Goal: Task Accomplishment & Management: Manage account settings

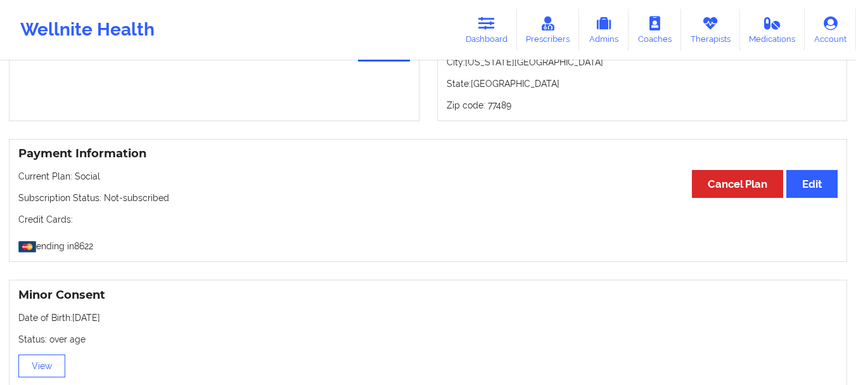
scroll to position [602, 0]
click at [492, 35] on link "Dashboard" at bounding box center [486, 30] width 61 height 42
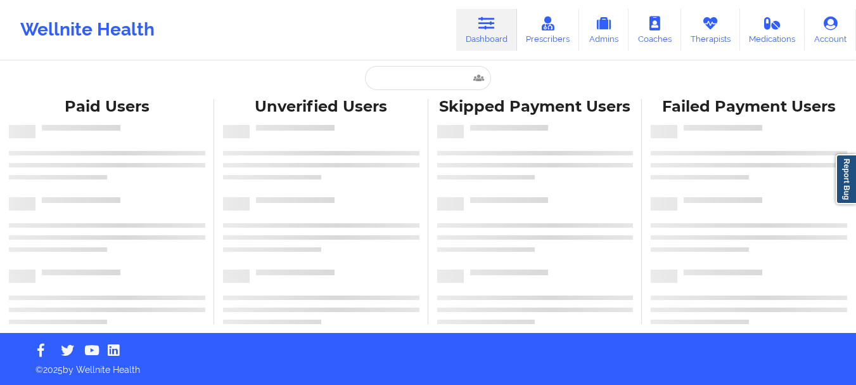
scroll to position [5, 0]
click at [407, 76] on input "text" at bounding box center [427, 78] width 125 height 24
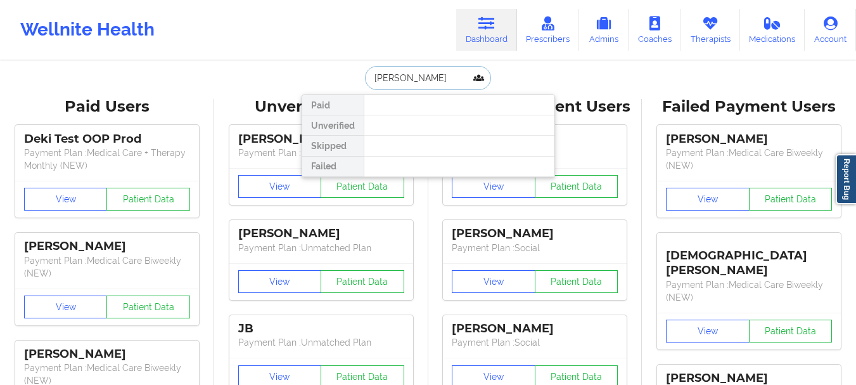
type input "KILBUR"
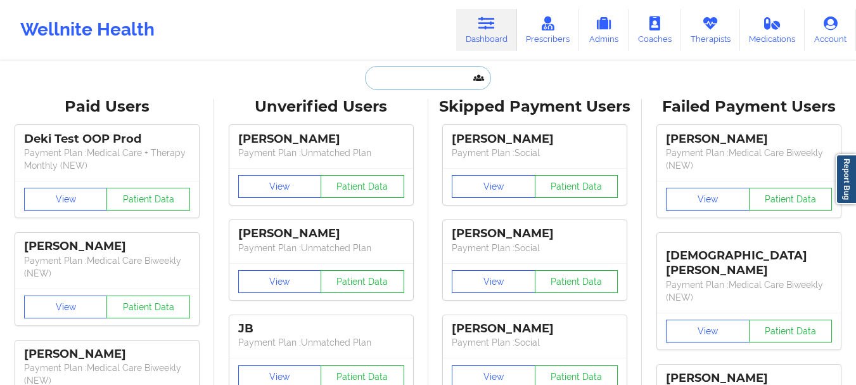
paste input "[EMAIL_ADDRESS][DOMAIN_NAME]"
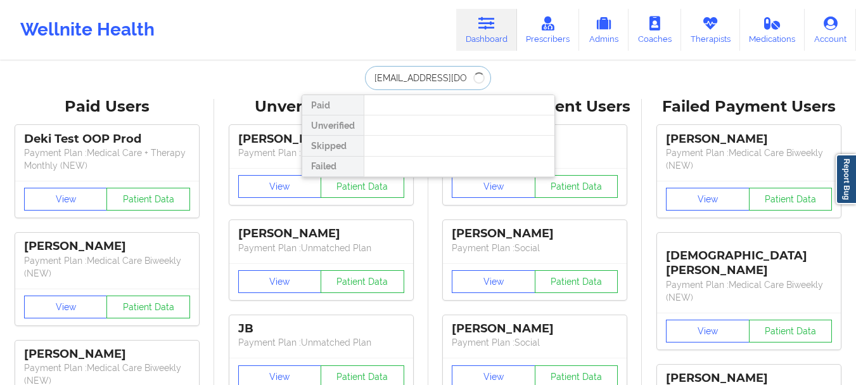
type input "[EMAIL_ADDRESS][DOMAIN_NAME]"
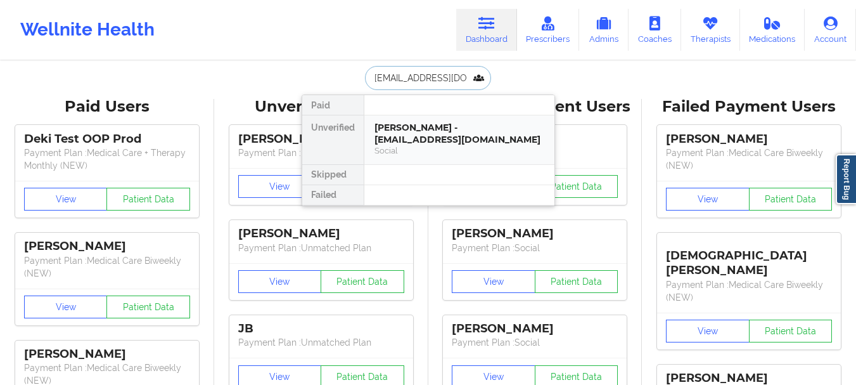
click at [434, 151] on div "Social" at bounding box center [459, 150] width 170 height 11
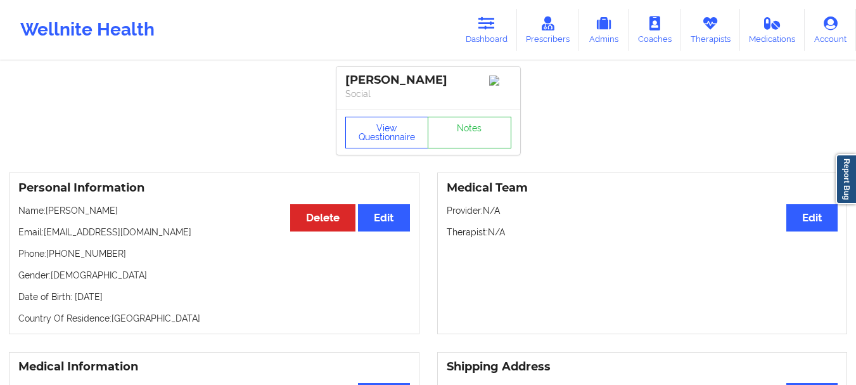
click at [390, 129] on button "View Questionnaire" at bounding box center [387, 133] width 84 height 32
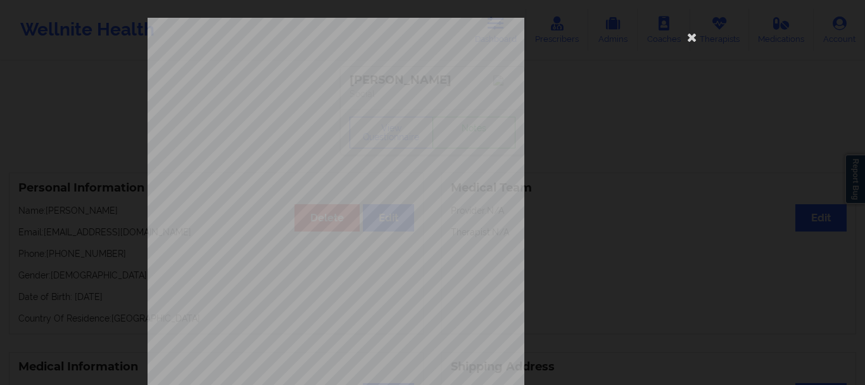
scroll to position [220, 0]
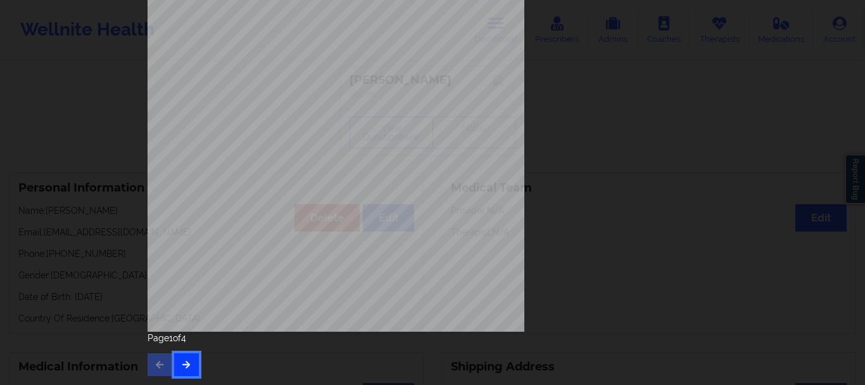
click at [182, 367] on icon "button" at bounding box center [186, 364] width 11 height 8
click at [188, 357] on button "button" at bounding box center [186, 364] width 25 height 23
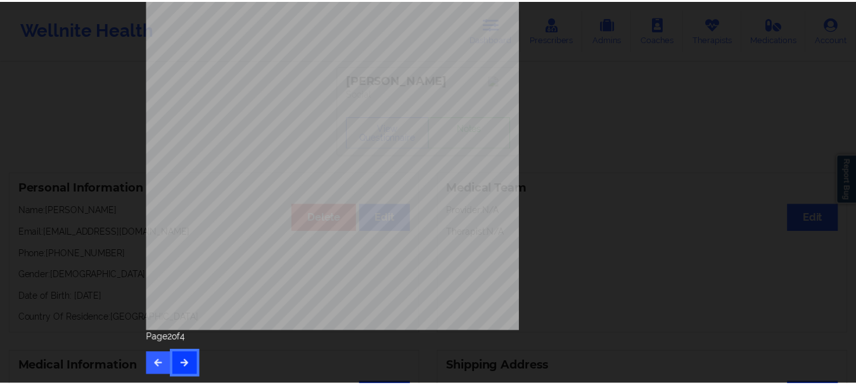
scroll to position [0, 0]
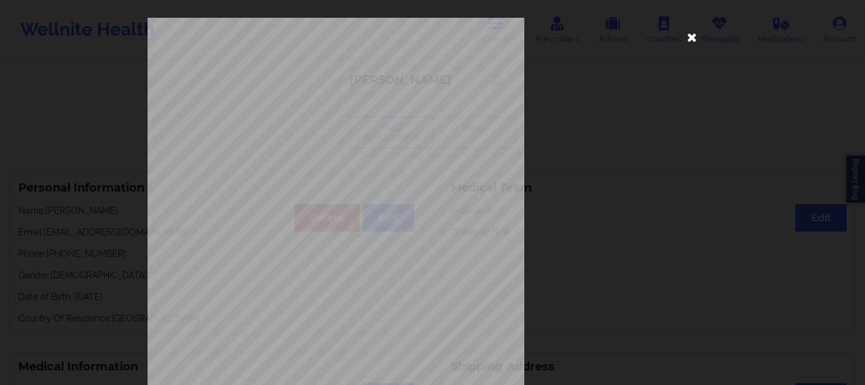
click at [691, 39] on icon at bounding box center [692, 37] width 20 height 20
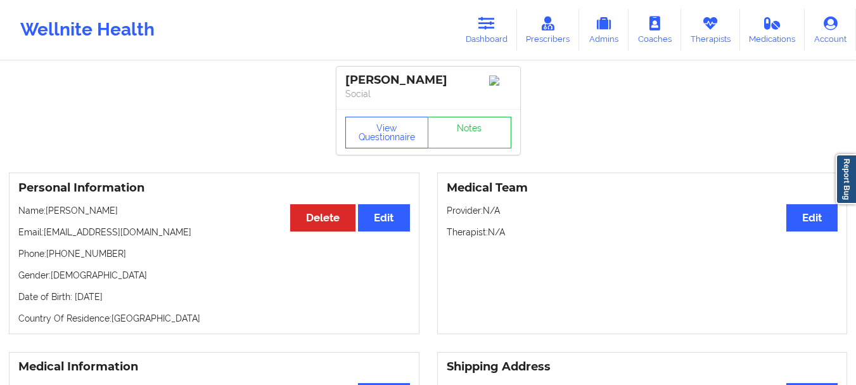
scroll to position [30, 0]
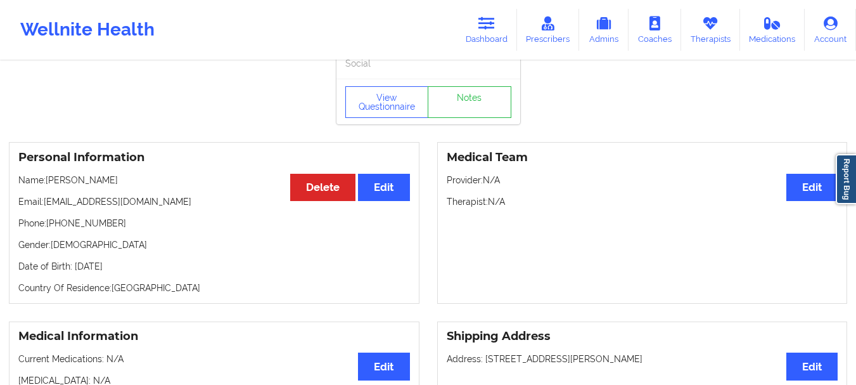
drag, startPoint x: 48, startPoint y: 186, endPoint x: 125, endPoint y: 186, distance: 77.3
click at [125, 186] on p "Name: [PERSON_NAME]" at bounding box center [214, 180] width 392 height 13
copy p "[PERSON_NAME]"
drag, startPoint x: 49, startPoint y: 232, endPoint x: 108, endPoint y: 228, distance: 58.4
click at [108, 228] on p "Phone: [PHONE_NUMBER]" at bounding box center [214, 223] width 392 height 13
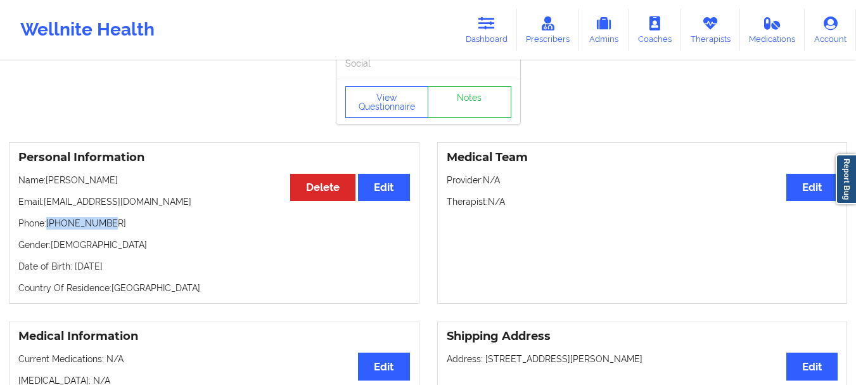
copy p "[PHONE_NUMBER]"
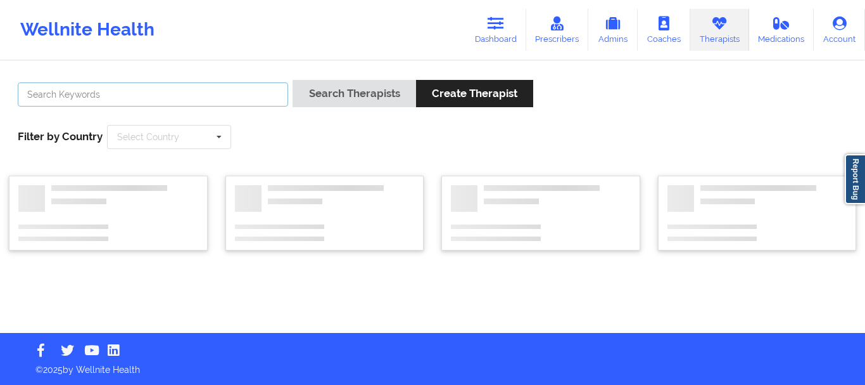
click at [243, 84] on input "text" at bounding box center [153, 94] width 271 height 24
type input "murad"
click at [293, 80] on button "Search Therapists" at bounding box center [354, 93] width 123 height 27
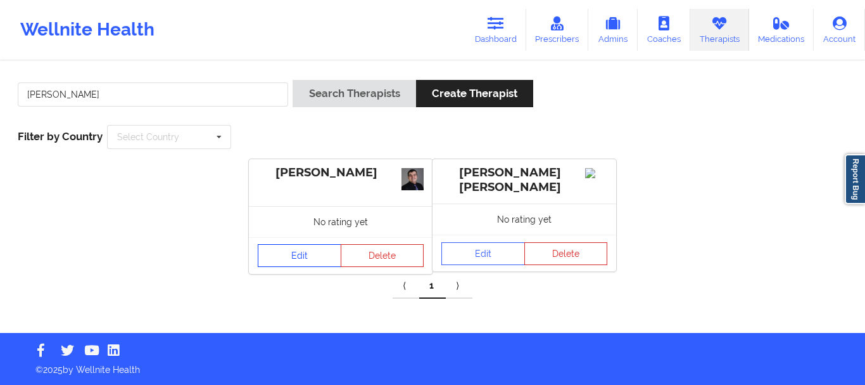
click at [309, 258] on link "Edit" at bounding box center [300, 255] width 84 height 23
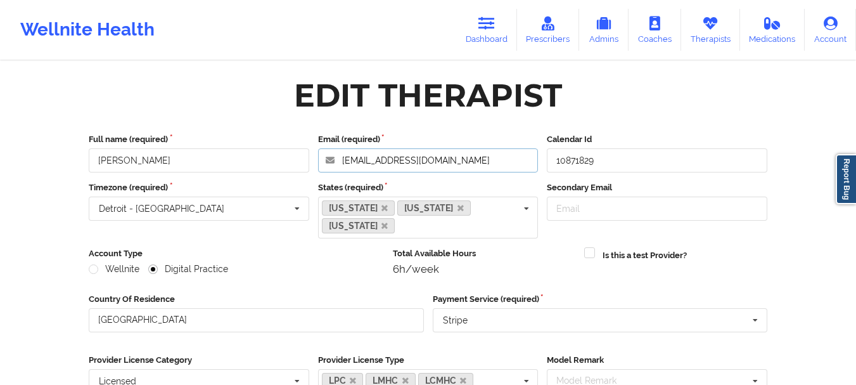
click at [424, 160] on input "fmurad@muradcounseling.com" at bounding box center [428, 160] width 220 height 24
